Goal: Task Accomplishment & Management: Manage account settings

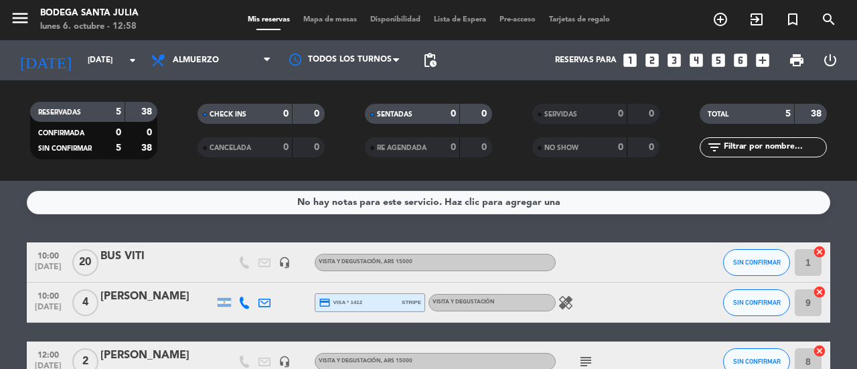
scroll to position [136, 0]
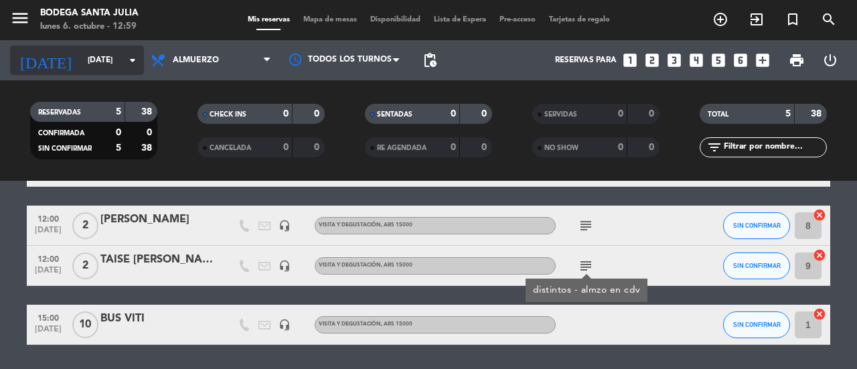
click at [133, 63] on icon "arrow_drop_down" at bounding box center [132, 60] width 16 height 16
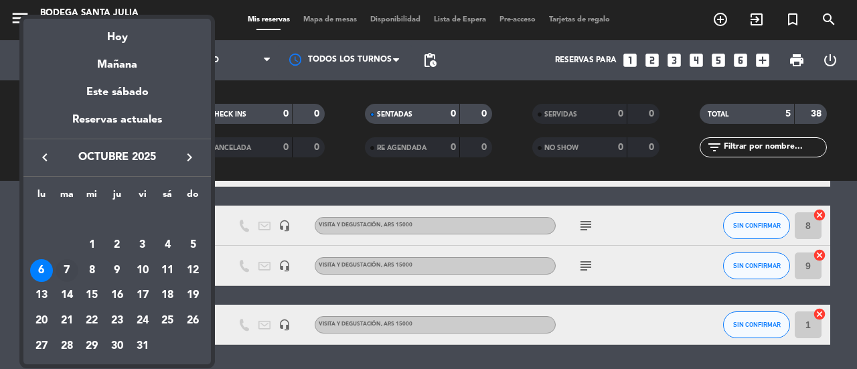
click at [66, 271] on div "7" at bounding box center [67, 270] width 23 height 23
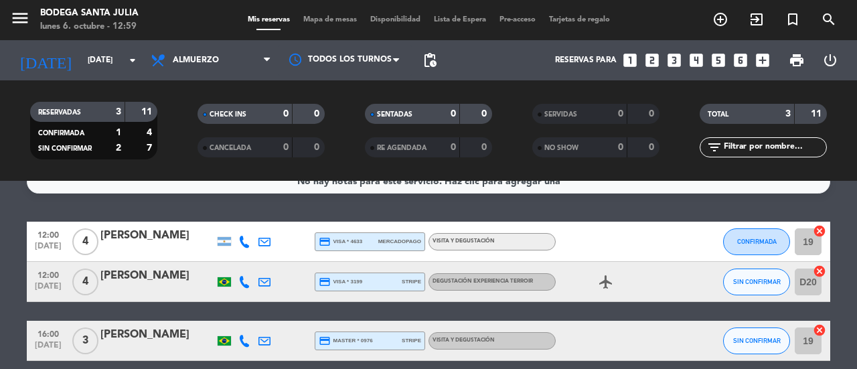
scroll to position [0, 0]
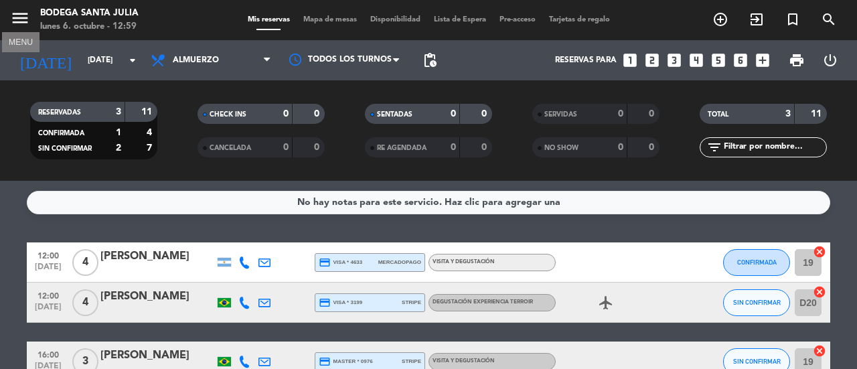
click at [27, 15] on icon "menu" at bounding box center [20, 18] width 20 height 20
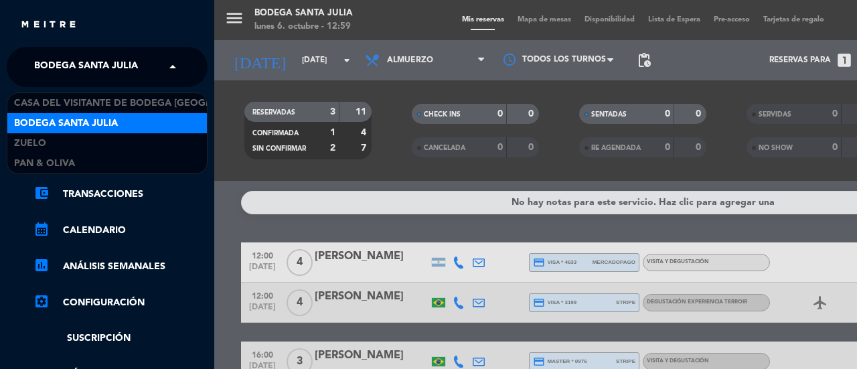
click at [163, 69] on div "× Bodega Santa [PERSON_NAME] ×" at bounding box center [107, 67] width 161 height 28
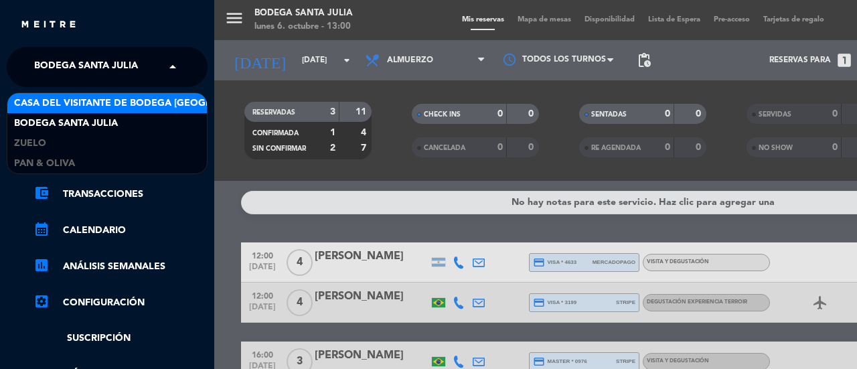
click at [149, 106] on span "Casa del Visitante de Bodega [GEOGRAPHIC_DATA][PERSON_NAME]" at bounding box center [182, 103] width 337 height 15
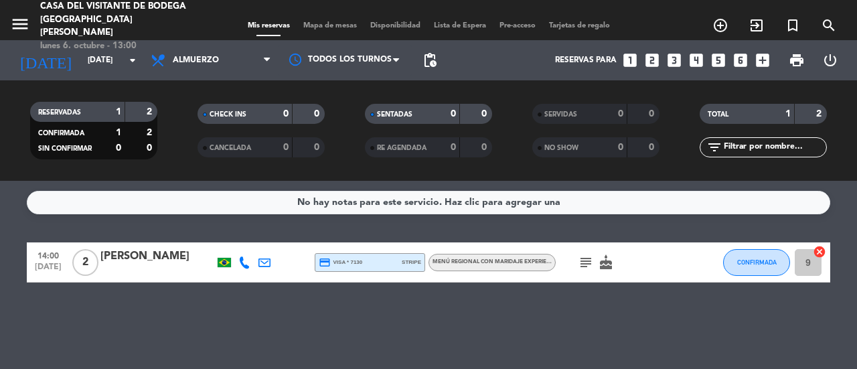
click at [584, 264] on icon "subject" at bounding box center [585, 262] width 16 height 16
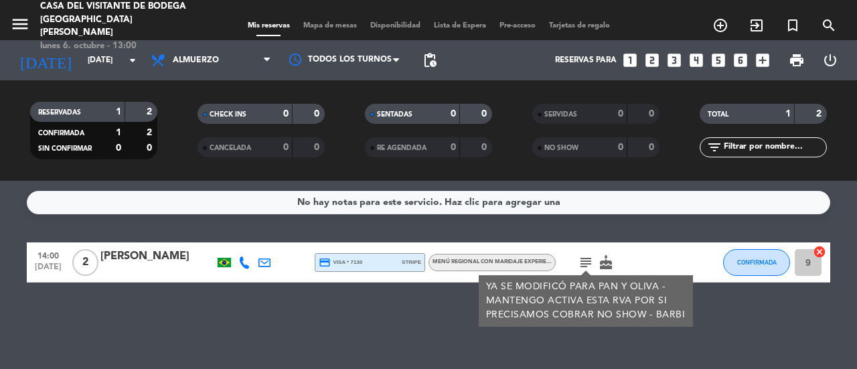
click at [107, 304] on div "No hay notas para este servicio. Haz clic para agregar una 14:00 [DATE] 2 [PERS…" at bounding box center [428, 275] width 857 height 188
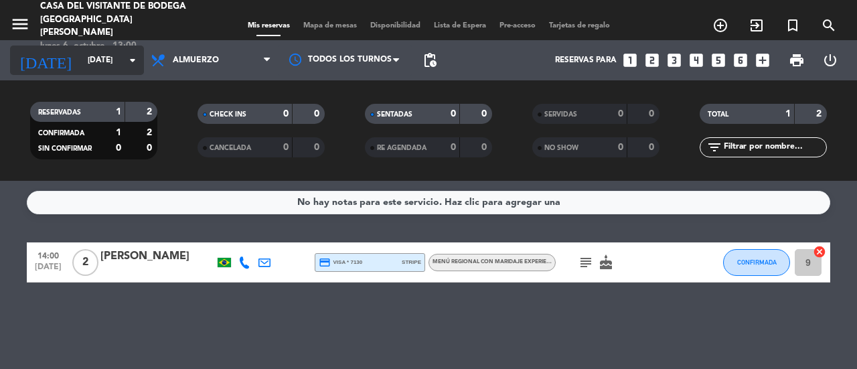
click at [132, 65] on icon "arrow_drop_down" at bounding box center [132, 60] width 16 height 16
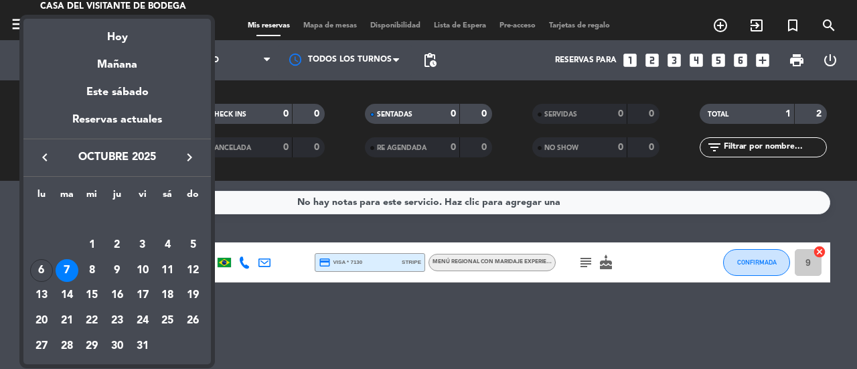
click at [5, 17] on div at bounding box center [428, 184] width 857 height 369
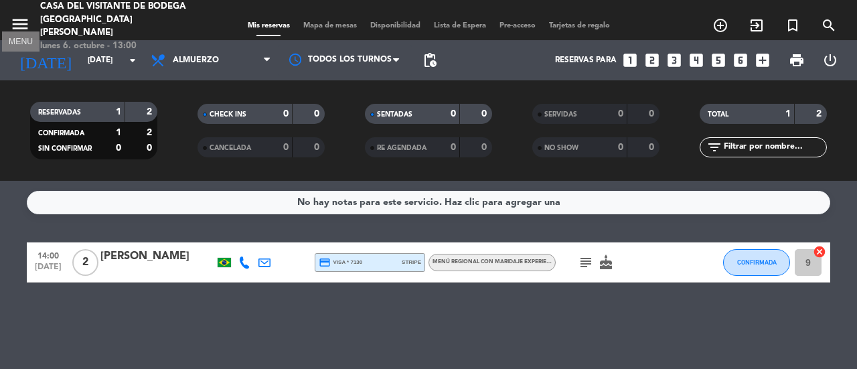
click at [17, 19] on icon "menu" at bounding box center [20, 24] width 20 height 20
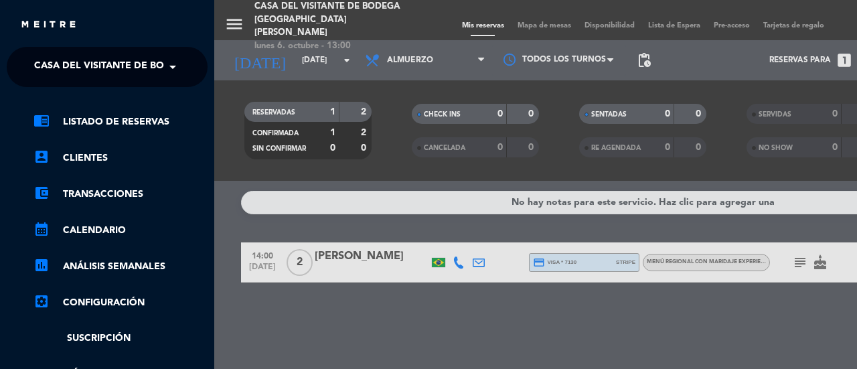
click at [175, 64] on span at bounding box center [176, 67] width 23 height 28
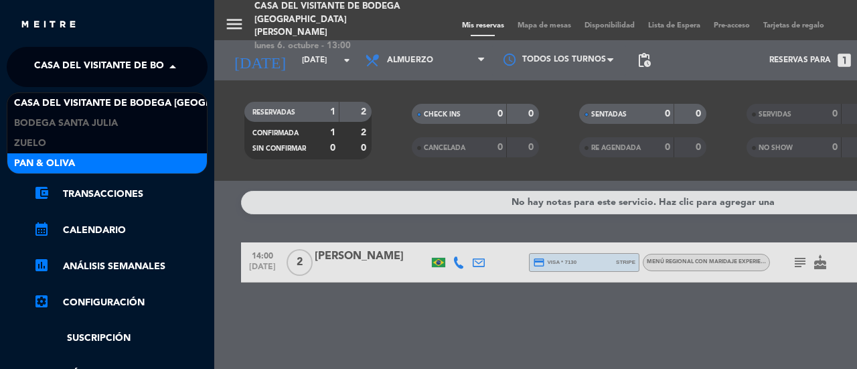
click at [116, 157] on div "Pan & Oliva" at bounding box center [106, 163] width 199 height 20
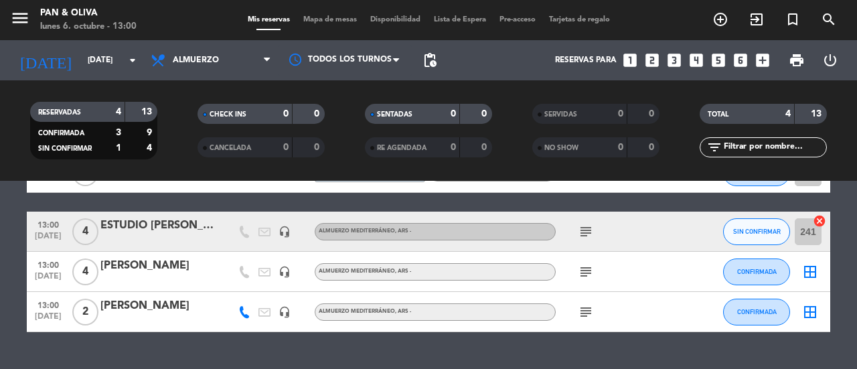
scroll to position [119, 0]
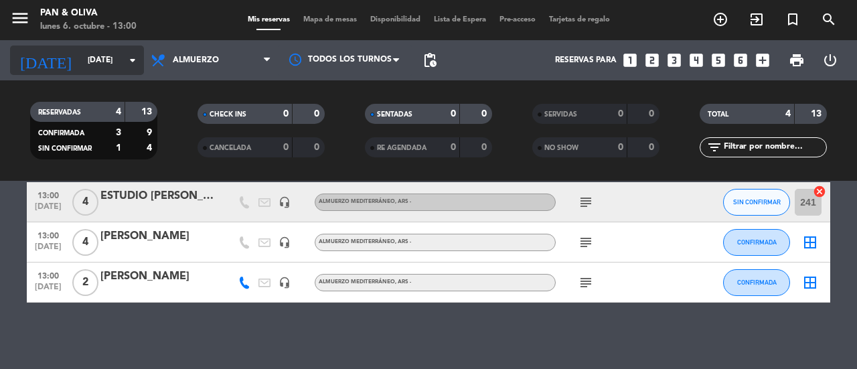
click at [116, 58] on input "[DATE]" at bounding box center [134, 60] width 106 height 23
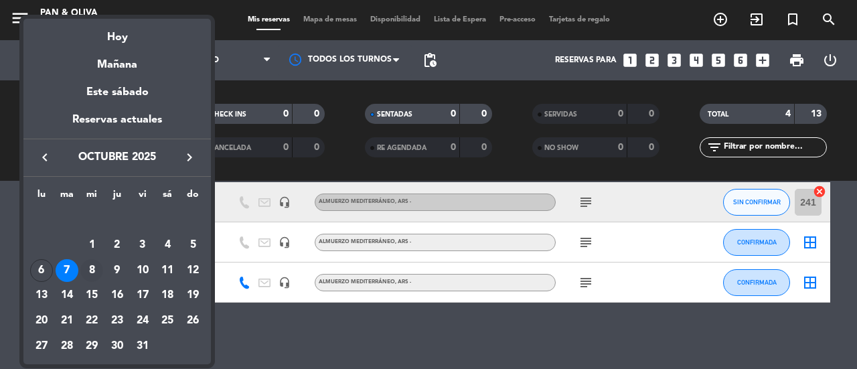
click at [93, 267] on div "8" at bounding box center [91, 270] width 23 height 23
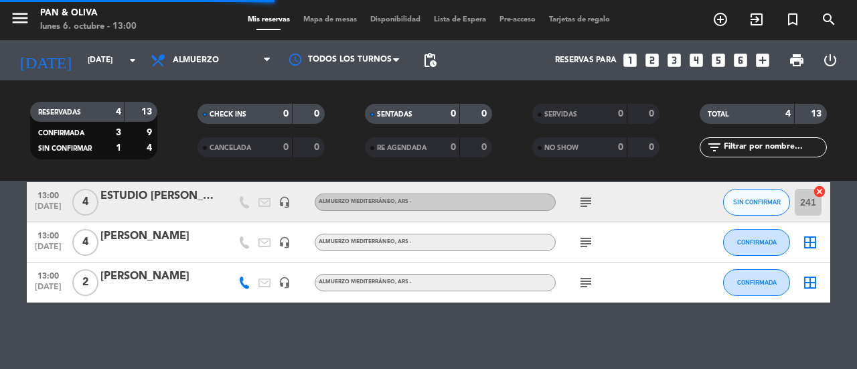
scroll to position [0, 0]
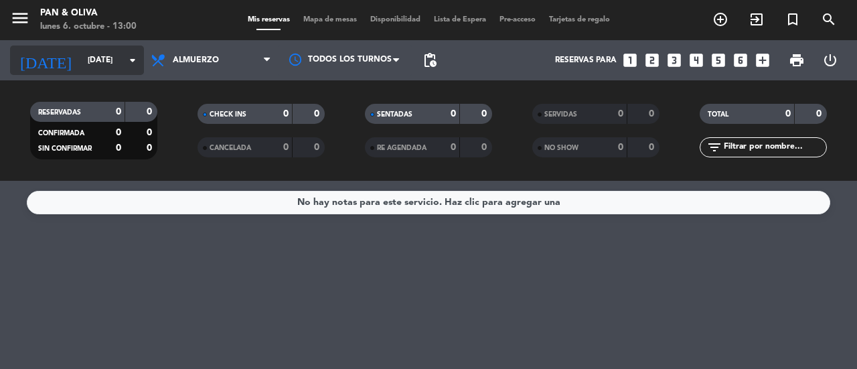
click at [122, 60] on input "[DATE]" at bounding box center [134, 60] width 106 height 23
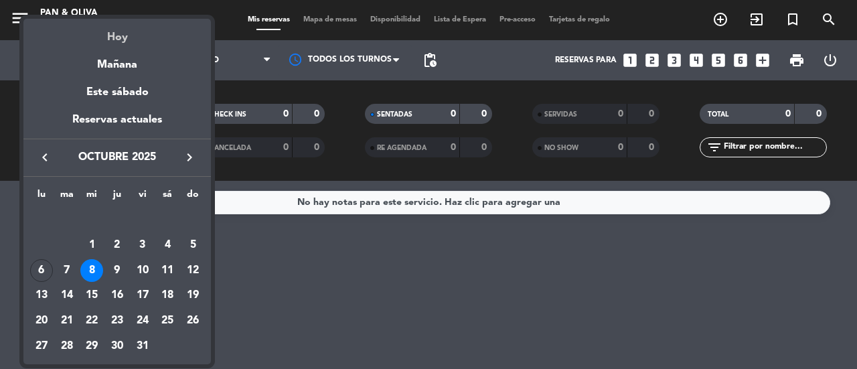
click at [124, 38] on div "Hoy" at bounding box center [116, 32] width 187 height 27
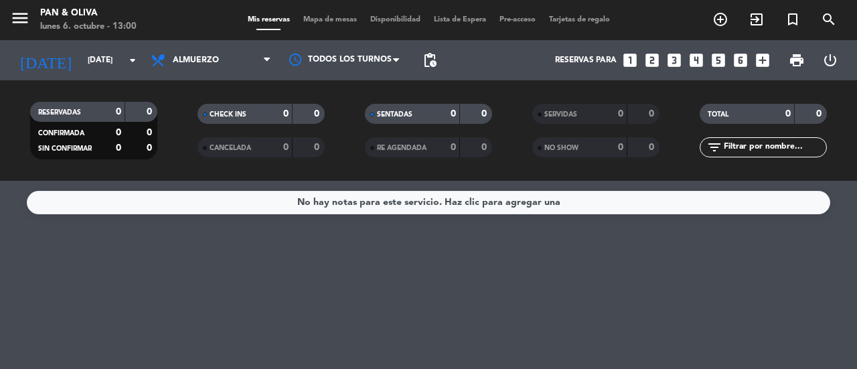
type input "[DATE]"
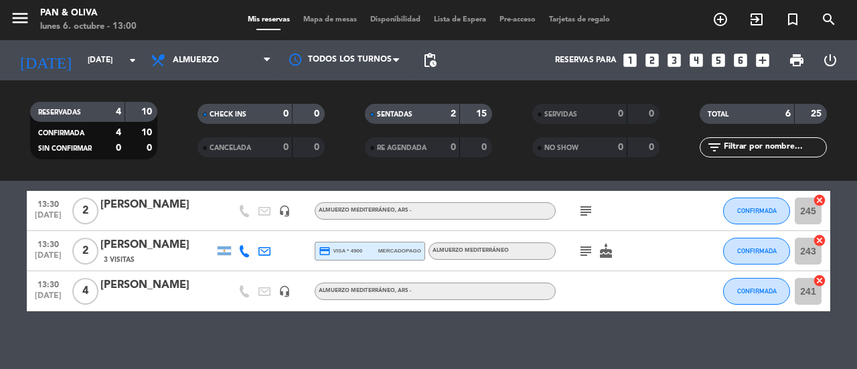
scroll to position [199, 0]
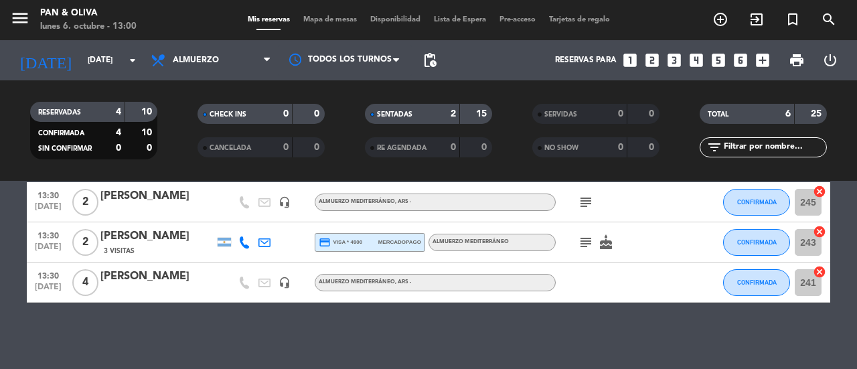
click at [395, 359] on div "No hay notas para este servicio. Haz clic para agregar una 13:00 [DATE] 2 [PERS…" at bounding box center [428, 275] width 857 height 188
click at [620, 316] on div "No hay notas para este servicio. Haz clic para agregar una 13:00 [DATE] 2 [PERS…" at bounding box center [428, 275] width 857 height 188
